Goal: Task Accomplishment & Management: Manage account settings

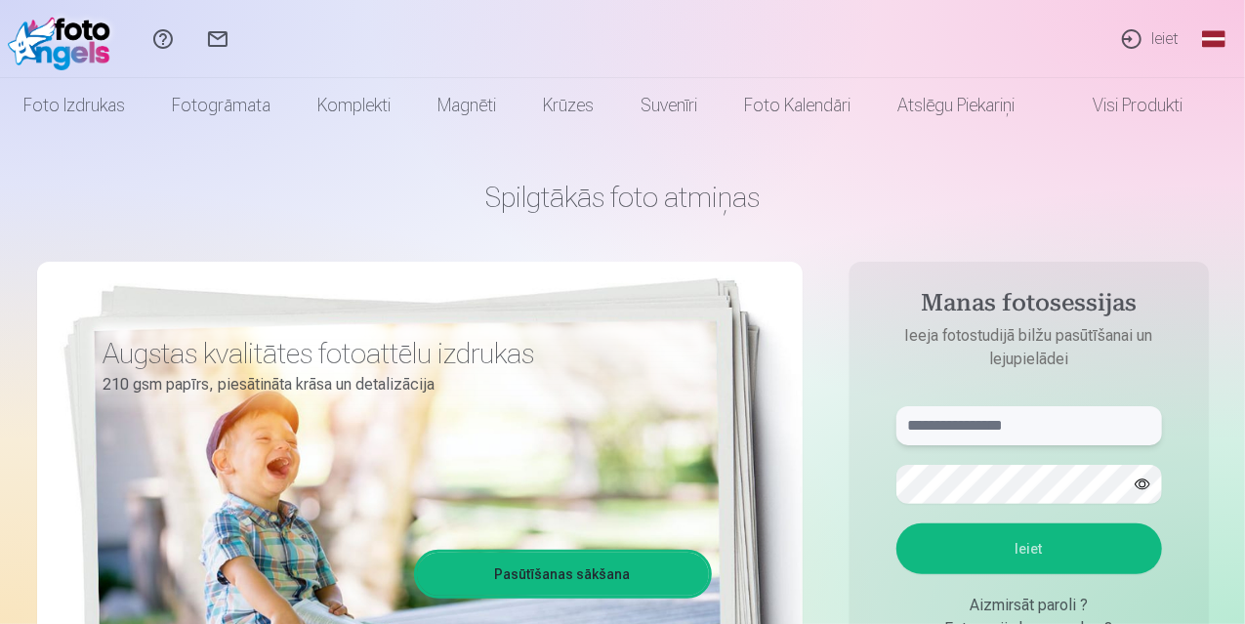
click at [961, 433] on input "text" at bounding box center [1030, 425] width 266 height 39
type input "**********"
click at [1059, 554] on button "Ieiet" at bounding box center [1030, 549] width 266 height 51
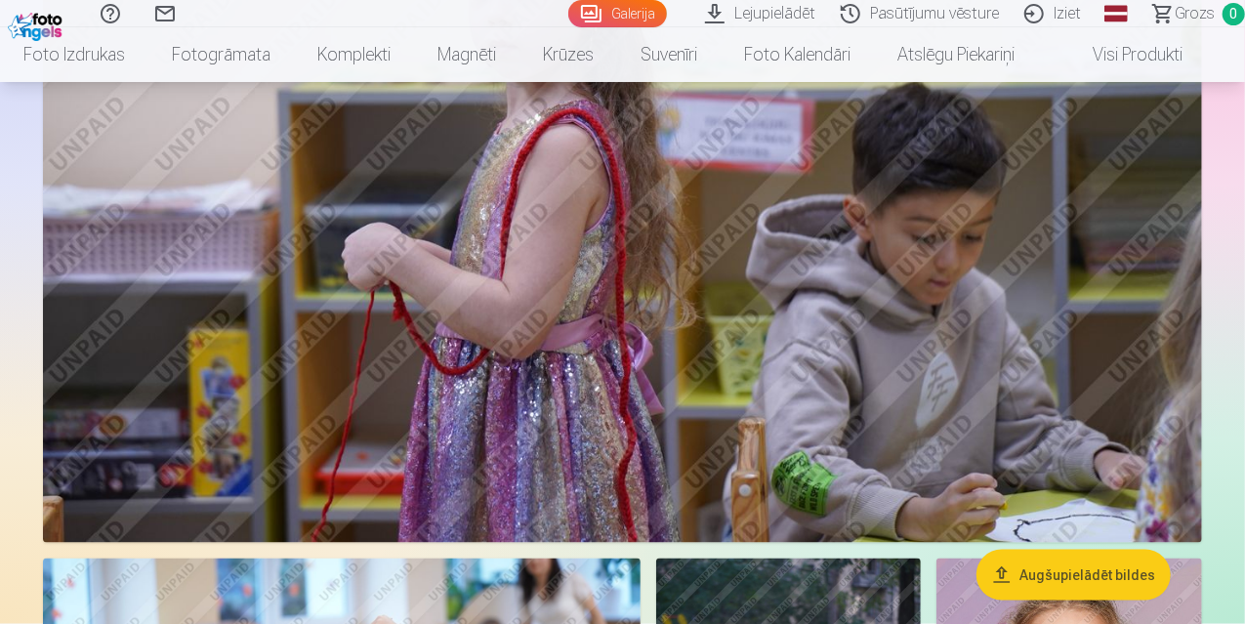
scroll to position [1465, 0]
